Goal: Task Accomplishment & Management: Complete application form

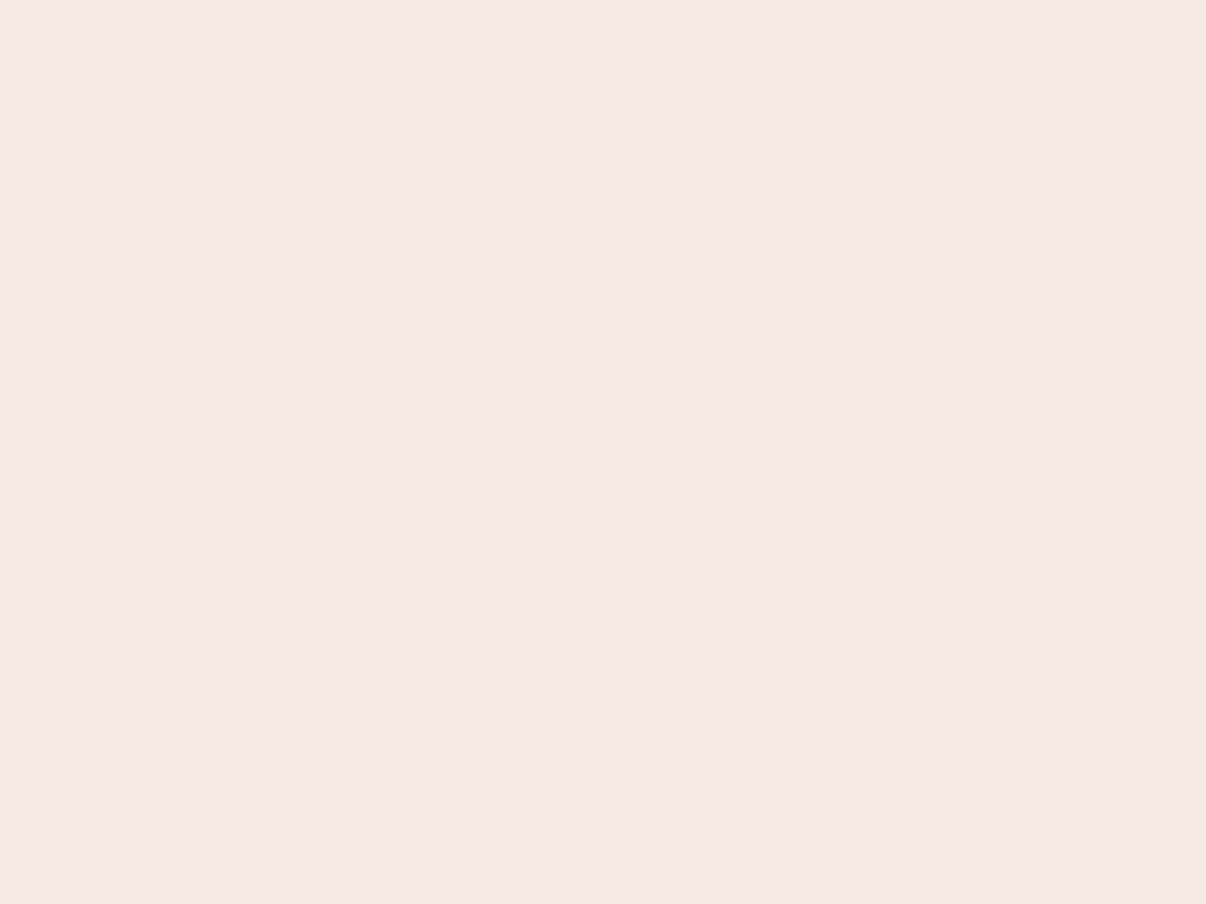
click at [603, 452] on nb-app "Almost there Thank you for registering for Newbook. Your account is under revie…" at bounding box center [603, 452] width 1206 height 904
click at [603, 0] on nb-app "Almost there Thank you for registering for Newbook. Your account is under revie…" at bounding box center [603, 452] width 1206 height 904
click at [644, 0] on nb-app "Almost there Thank you for registering for Newbook. Your account is under revie…" at bounding box center [603, 452] width 1206 height 904
click at [603, 452] on nb-app "Almost there Thank you for registering for Newbook. Your account is under revie…" at bounding box center [603, 452] width 1206 height 904
click at [603, 0] on nb-app "Almost there Thank you for registering for Newbook. Your account is under revie…" at bounding box center [603, 452] width 1206 height 904
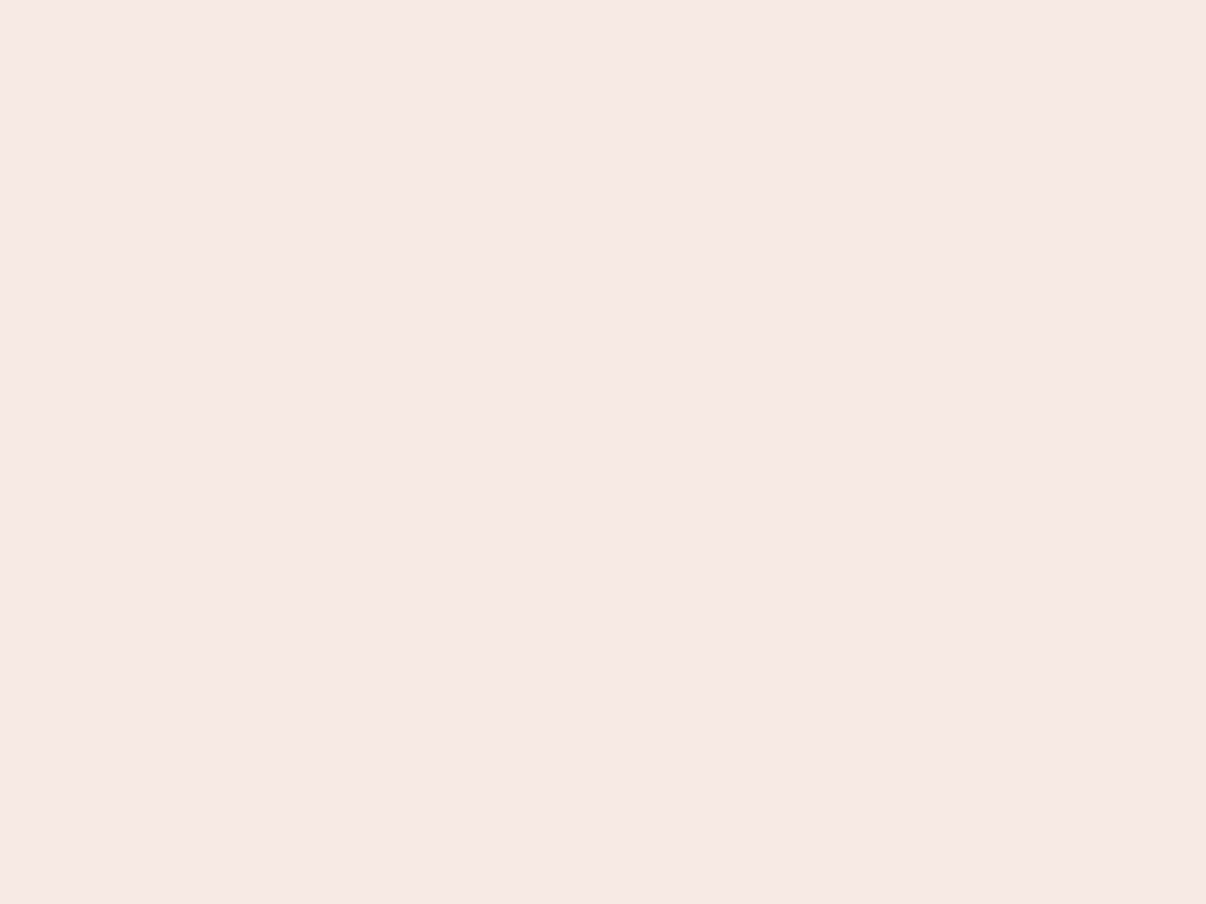
click at [421, 0] on nb-app "Almost there Thank you for registering for Newbook. Your account is under revie…" at bounding box center [603, 452] width 1206 height 904
click at [603, 452] on nb-app "Almost there Thank you for registering for Newbook. Your account is under revie…" at bounding box center [603, 452] width 1206 height 904
click at [603, 0] on nb-app "Almost there Thank you for registering for Newbook. Your account is under revie…" at bounding box center [603, 452] width 1206 height 904
click at [421, 0] on nb-app "Almost there Thank you for registering for Newbook. Your account is under revie…" at bounding box center [603, 452] width 1206 height 904
click at [603, 452] on nb-app "Almost there Thank you for registering for Newbook. Your account is under revie…" at bounding box center [603, 452] width 1206 height 904
